Goal: Information Seeking & Learning: Obtain resource

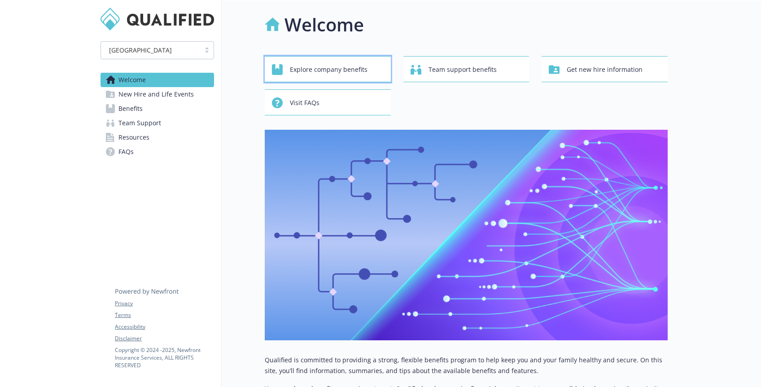
click at [344, 69] on span "Explore company benefits" at bounding box center [329, 69] width 78 height 17
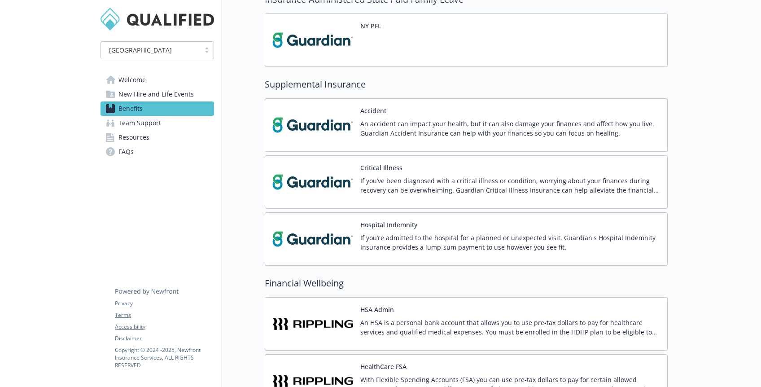
scroll to position [1109, 0]
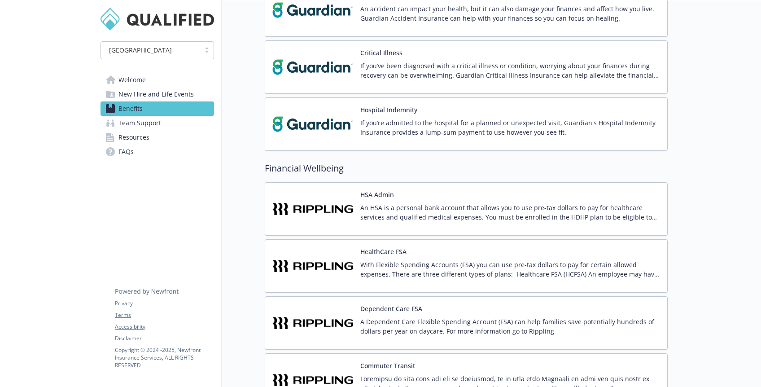
click at [134, 124] on span "Team Support" at bounding box center [139, 123] width 43 height 14
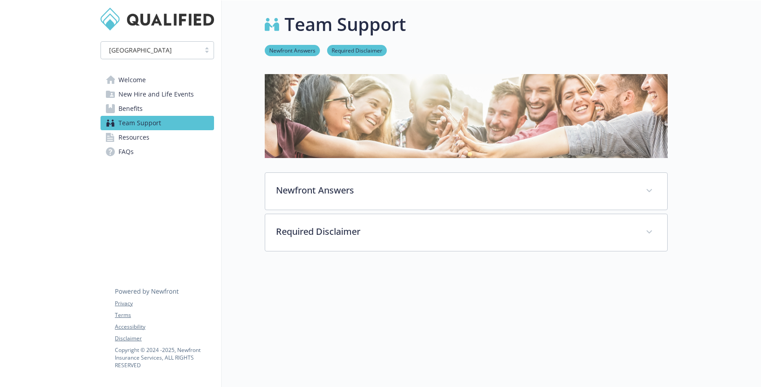
scroll to position [42, 0]
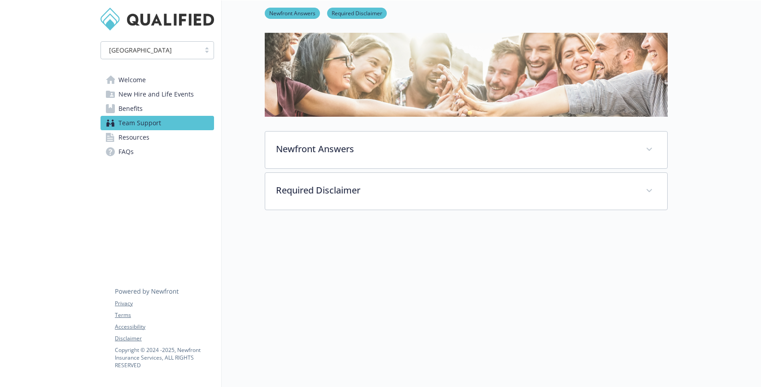
click at [134, 136] on span "Resources" at bounding box center [133, 137] width 31 height 14
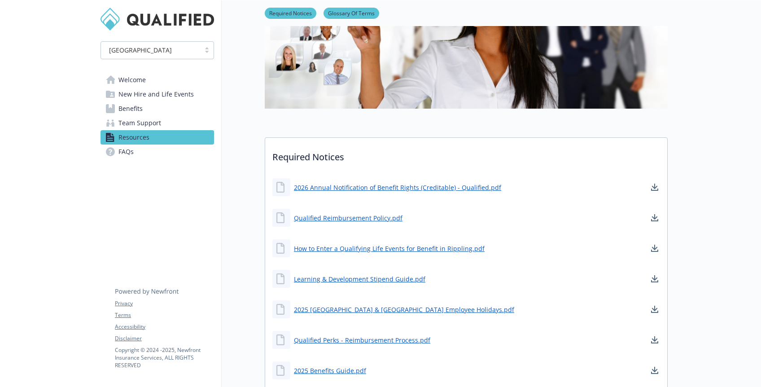
scroll to position [127, 0]
click at [315, 275] on link "Learning & Development Stipend Guide.pdf" at bounding box center [360, 278] width 133 height 11
